Goal: Information Seeking & Learning: Learn about a topic

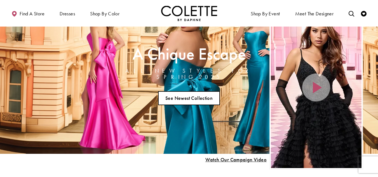
click at [180, 97] on link "See Newest Collection" at bounding box center [189, 98] width 62 height 14
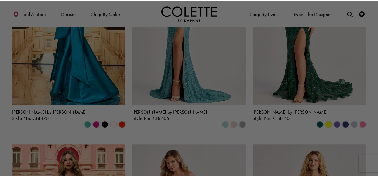
scroll to position [196, 0]
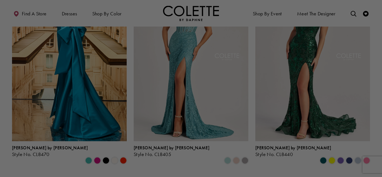
click at [69, 68] on div at bounding box center [193, 89] width 386 height 179
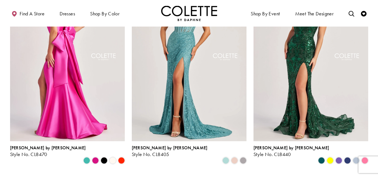
click at [64, 73] on img "Visit Colette by Daphne Style No. CL8470 Page" at bounding box center [67, 57] width 115 height 167
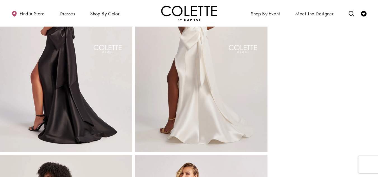
click at [184, 71] on img "Full size Style CL8470 Colette by Daphne #5 Diamond White backface vertical pic…" at bounding box center [201, 53] width 132 height 199
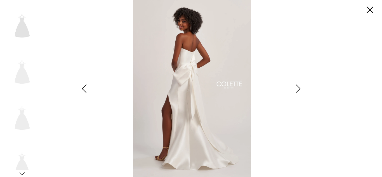
scroll to position [483, 0]
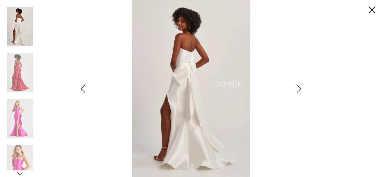
click at [299, 84] on icon "Style CL8470 Colette by Daphne Views dialog" at bounding box center [299, 88] width 14 height 8
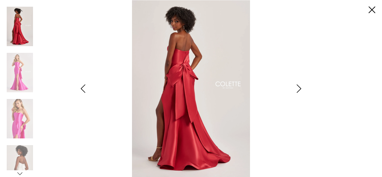
click at [300, 85] on icon "Style CL8470 Colette by Daphne Views dialog" at bounding box center [299, 88] width 14 height 8
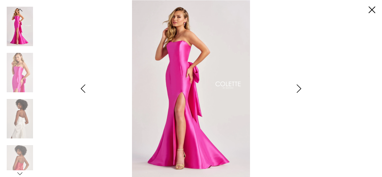
click at [302, 86] on icon "Style CL8470 Colette by Daphne Views dialog" at bounding box center [299, 88] width 14 height 8
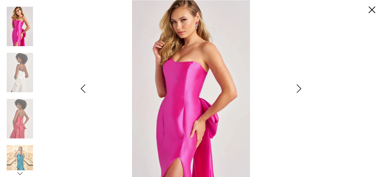
click at [303, 86] on icon "Style CL8470 Colette by Daphne Views dialog" at bounding box center [299, 88] width 14 height 8
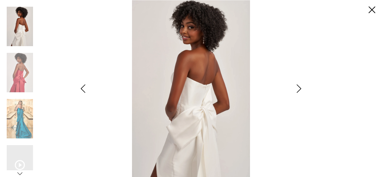
click at [304, 86] on icon "Style CL8470 Colette by Daphne Views dialog" at bounding box center [299, 88] width 14 height 8
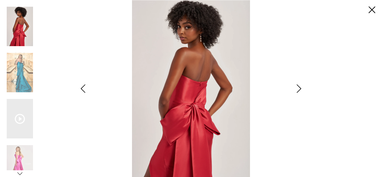
click at [305, 84] on icon "Style CL8470 Colette by Daphne Views dialog" at bounding box center [299, 88] width 14 height 8
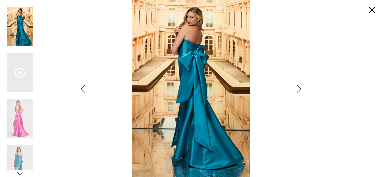
click at [307, 83] on div "Pause autoplay Previous Slide Next Slide 0 1 2 3 4 5 6 7 8 9 10 0" at bounding box center [191, 88] width 369 height 177
click at [307, 90] on div "Pause autoplay Previous Slide Next Slide 0 1 2 3 4 5 6 7 8 9 10 0" at bounding box center [191, 88] width 369 height 177
click at [298, 91] on icon "Style CL8470 Colette by Daphne Views dialog" at bounding box center [299, 88] width 14 height 8
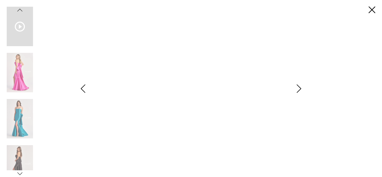
click at [299, 91] on icon "Style CL8470 Colette by Daphne Views dialog" at bounding box center [299, 88] width 14 height 8
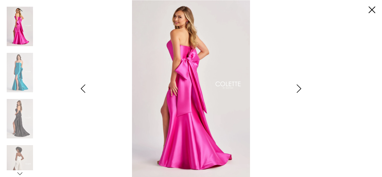
click at [300, 90] on icon "Style CL8470 Colette by Daphne Views dialog" at bounding box center [299, 88] width 14 height 8
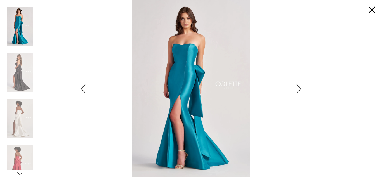
click at [300, 90] on icon "Style CL8470 Colette by Daphne Views dialog" at bounding box center [299, 88] width 14 height 8
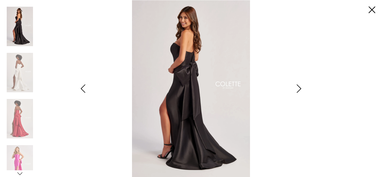
click at [301, 90] on icon "Style CL8470 Colette by Daphne Views dialog" at bounding box center [299, 88] width 14 height 8
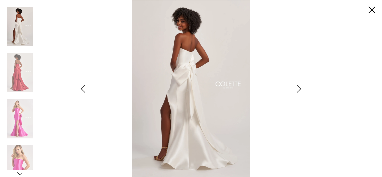
click at [301, 90] on icon "Style CL8470 Colette by Daphne Views dialog" at bounding box center [299, 88] width 14 height 8
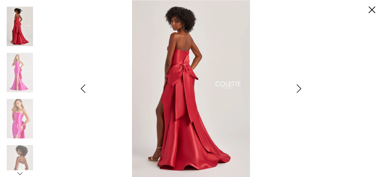
click at [301, 90] on icon "Style CL8470 Colette by Daphne Views dialog" at bounding box center [299, 88] width 14 height 8
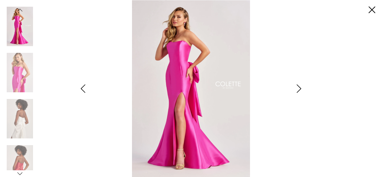
click at [301, 90] on icon "Style CL8470 Colette by Daphne Views dialog" at bounding box center [299, 88] width 14 height 8
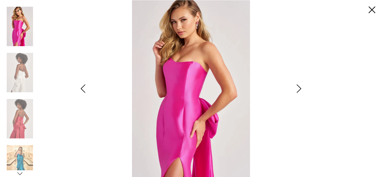
click at [86, 87] on icon "Style CL8470 Colette by Daphne Views dialog" at bounding box center [83, 88] width 14 height 8
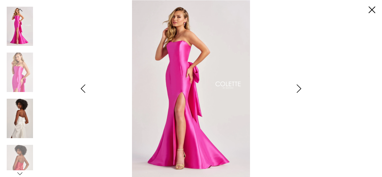
click at [18, 119] on img "Scroll List" at bounding box center [20, 118] width 26 height 39
